Goal: Task Accomplishment & Management: Use online tool/utility

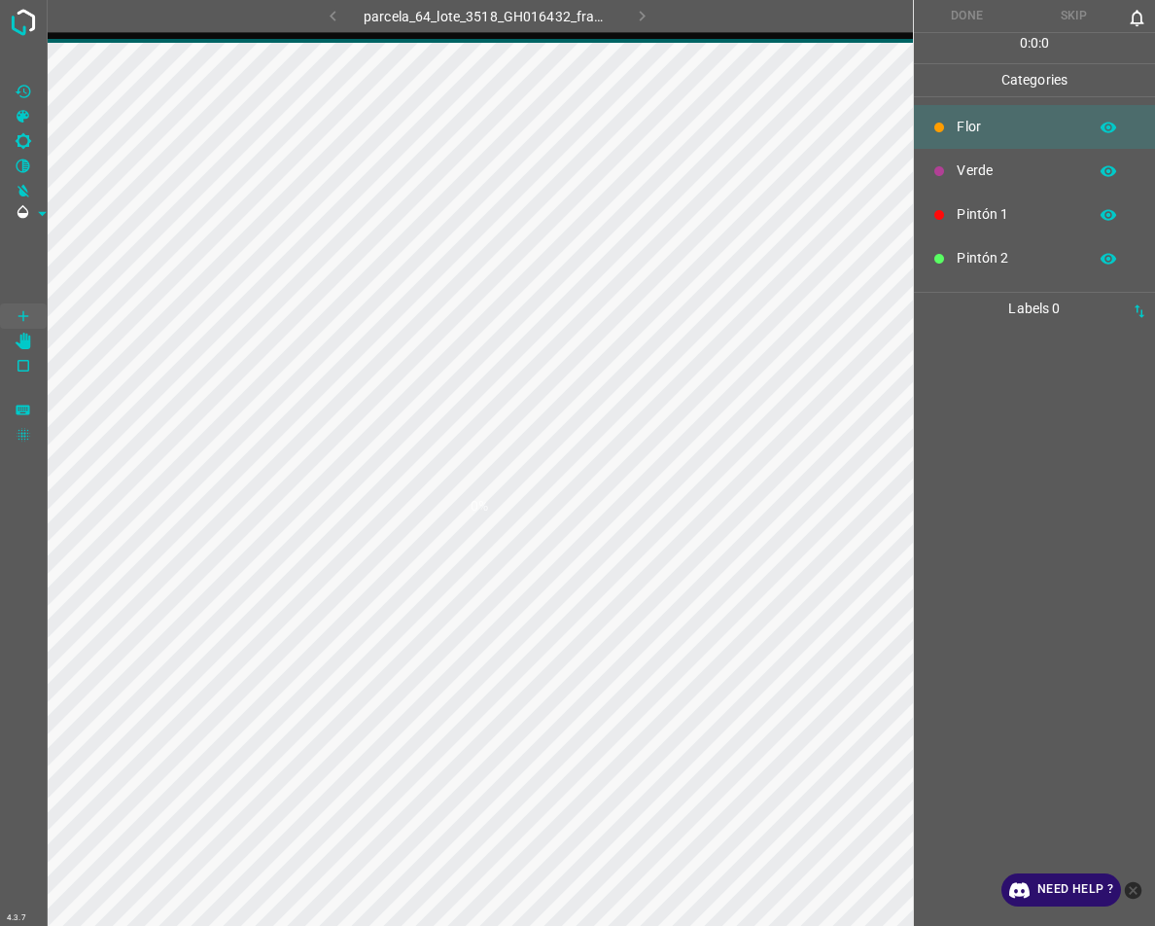
click at [1131, 897] on icon "close-help" at bounding box center [1133, 889] width 17 height 17
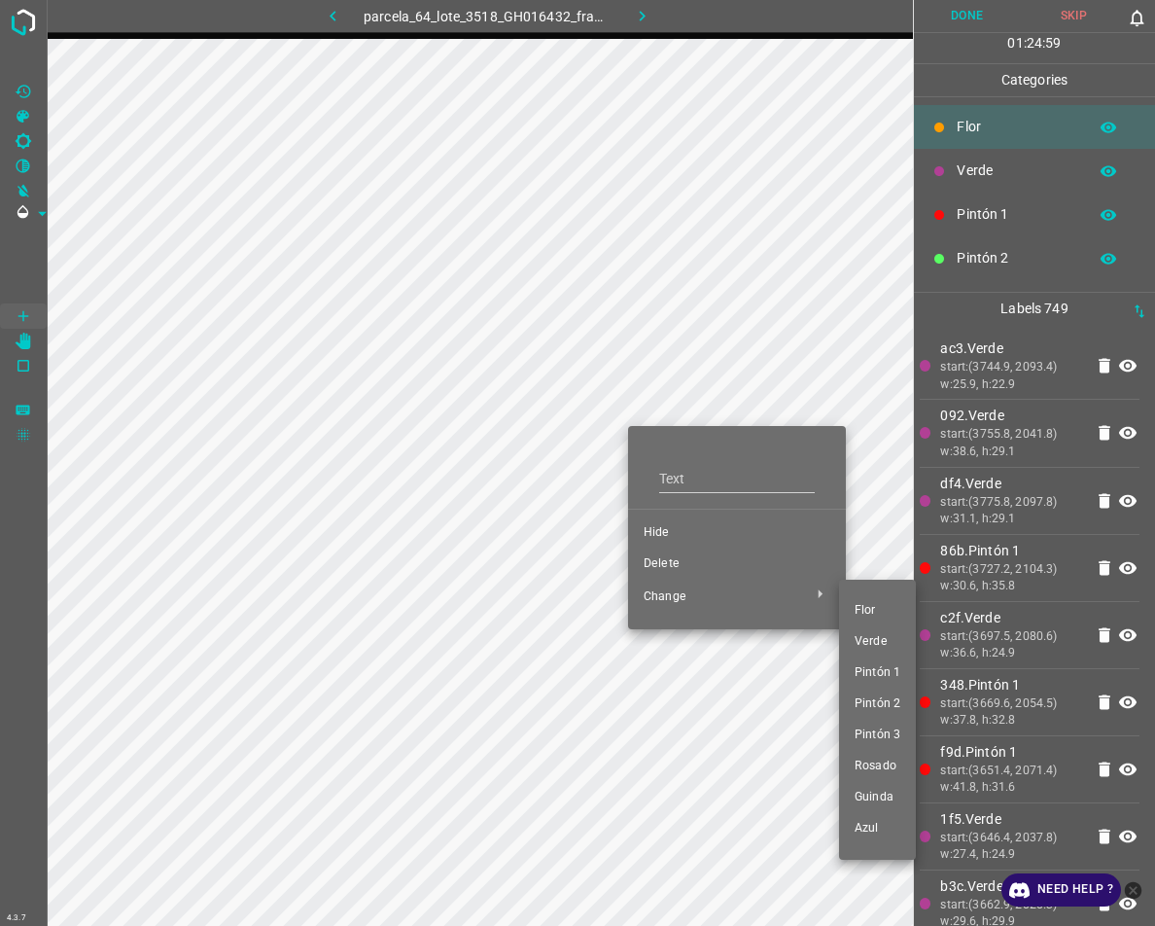
click at [871, 642] on span "Verde" at bounding box center [878, 641] width 46 height 17
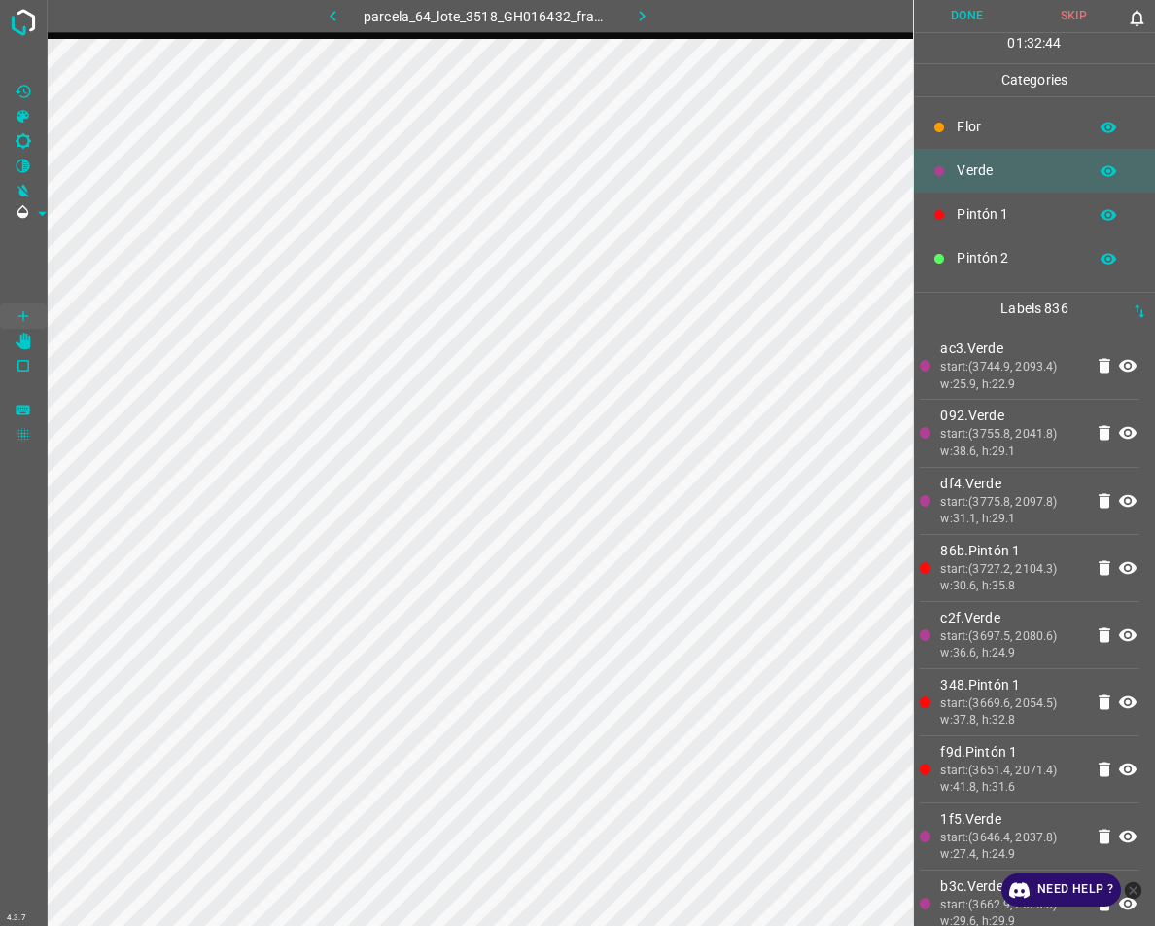
click at [970, 19] on button "Done" at bounding box center [967, 16] width 107 height 32
click at [647, 13] on icon "button" at bounding box center [642, 16] width 20 height 20
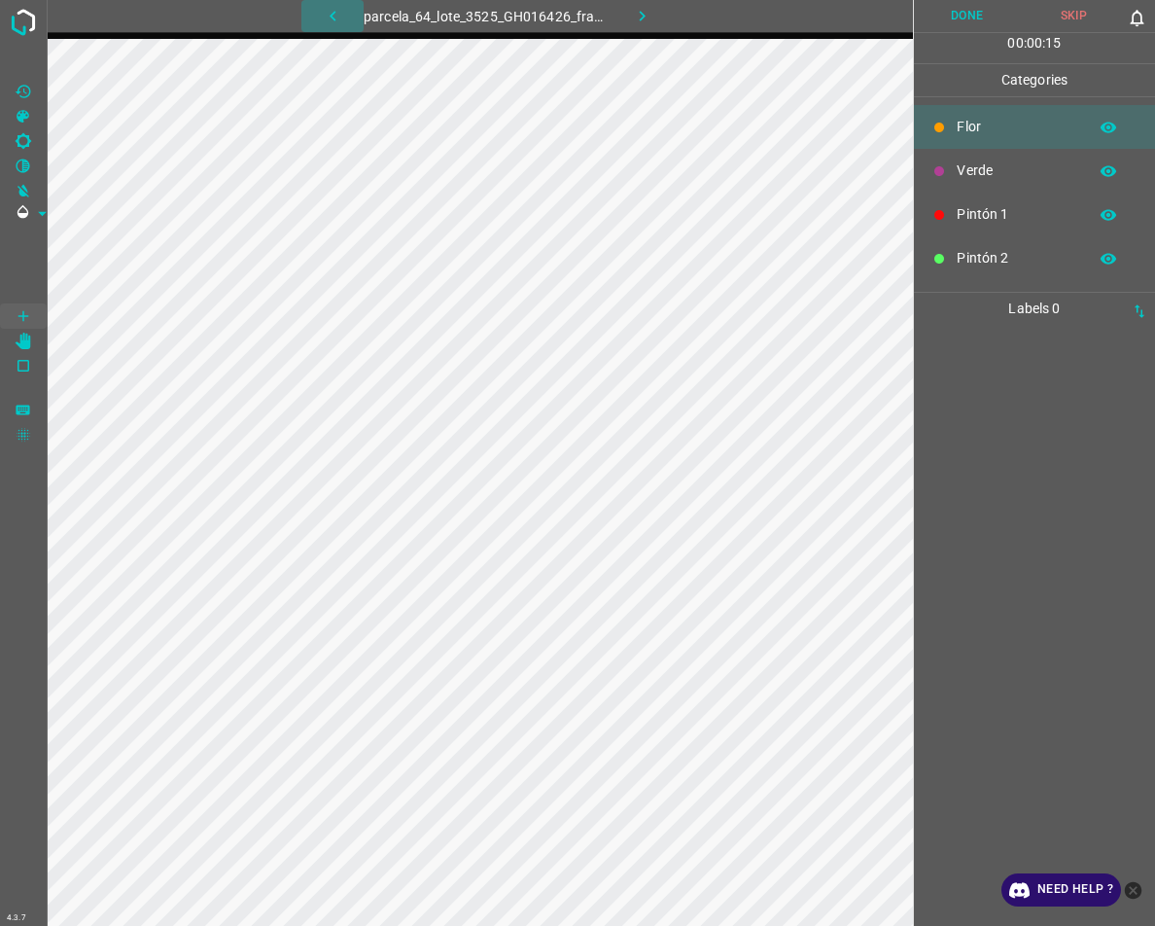
click at [330, 20] on icon "button" at bounding box center [333, 16] width 20 height 20
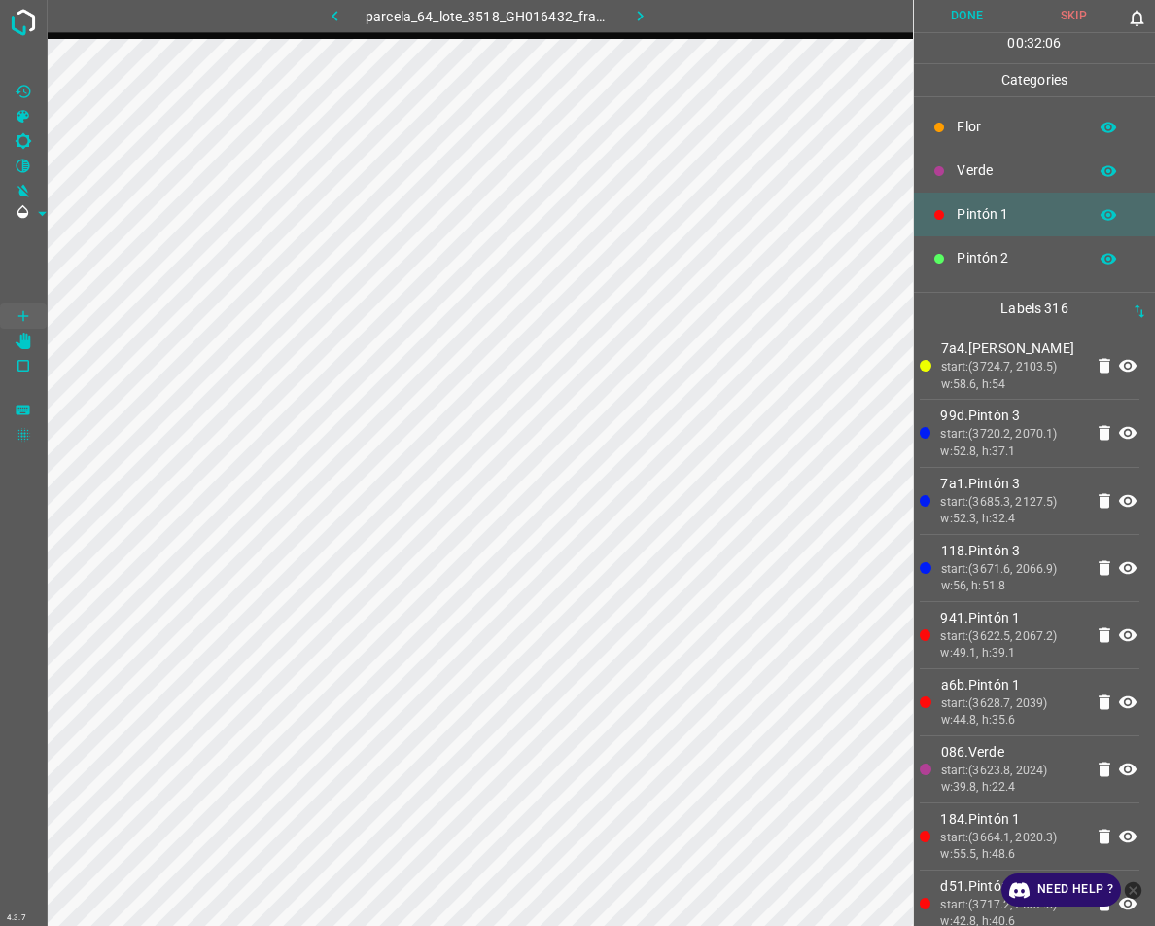
click at [1030, 176] on p "Verde" at bounding box center [1017, 170] width 121 height 20
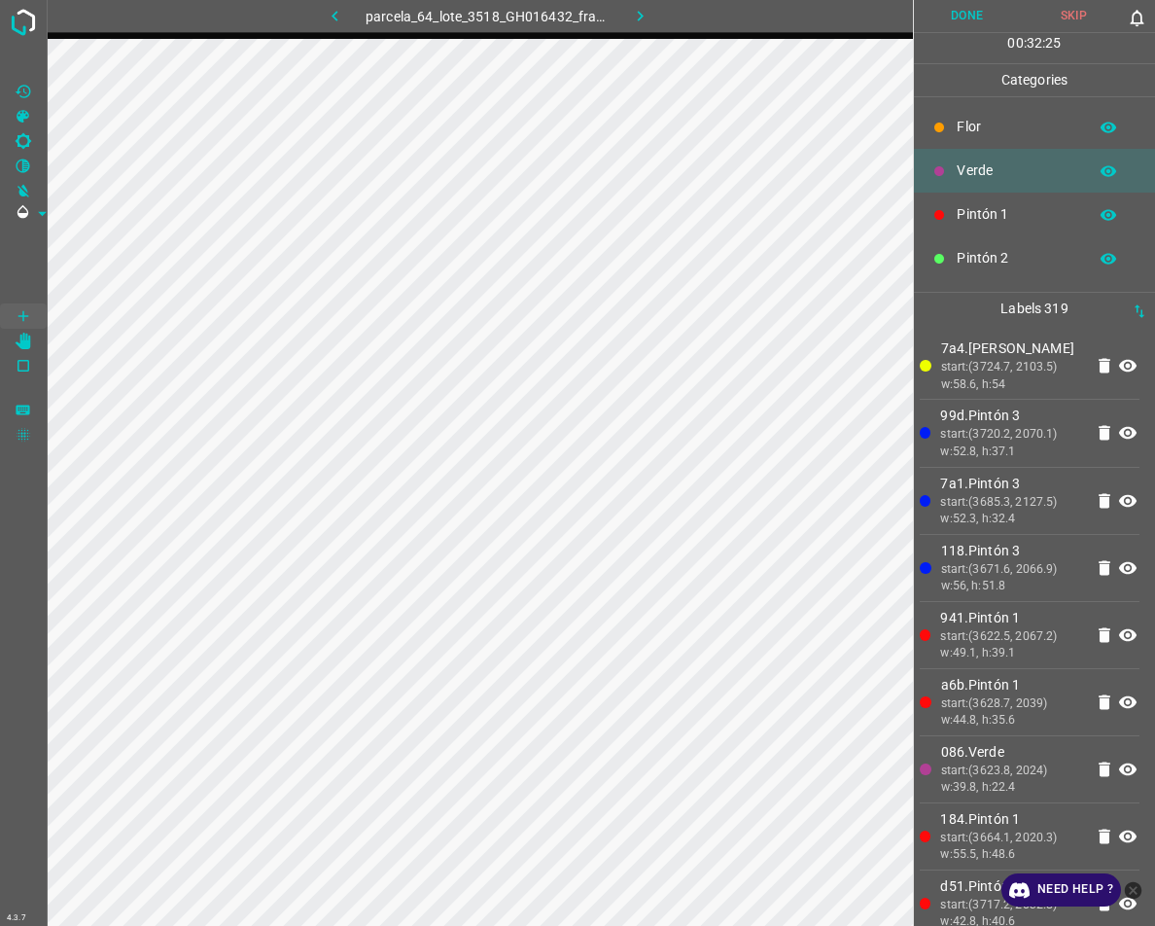
click at [963, 227] on div "Pintón 1" at bounding box center [1034, 214] width 241 height 44
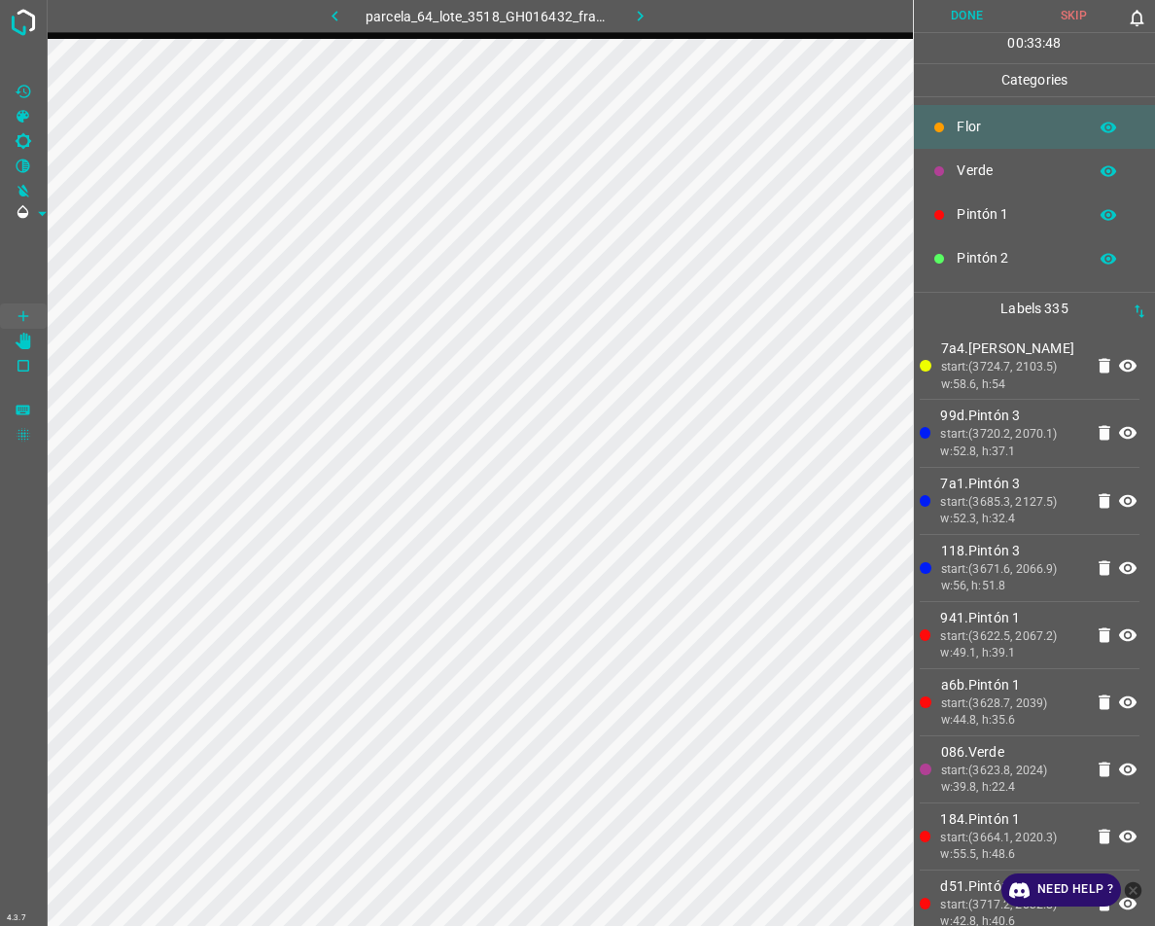
click li "Delete"
